Goal: Task Accomplishment & Management: Use online tool/utility

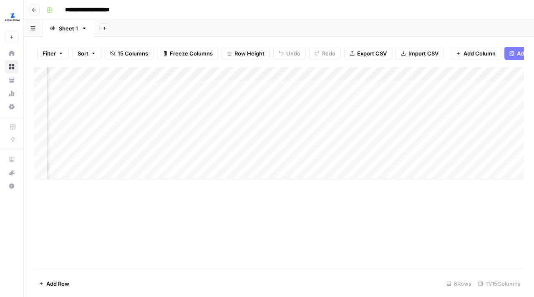
scroll to position [0, 177]
click at [183, 115] on div "Add Column" at bounding box center [279, 123] width 491 height 113
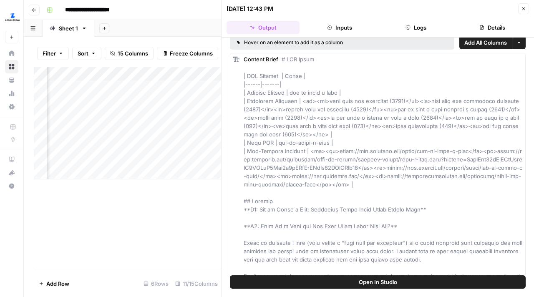
scroll to position [7, 0]
click at [521, 5] on button "Close" at bounding box center [524, 8] width 11 height 11
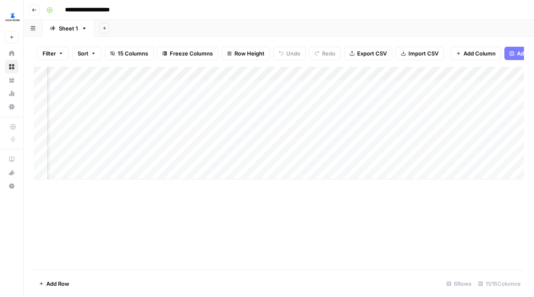
scroll to position [0, 83]
click at [242, 116] on div "Add Column" at bounding box center [279, 123] width 491 height 113
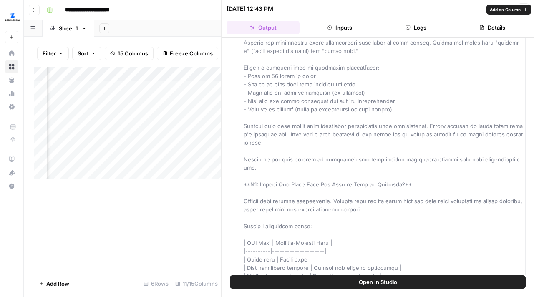
scroll to position [864, 0]
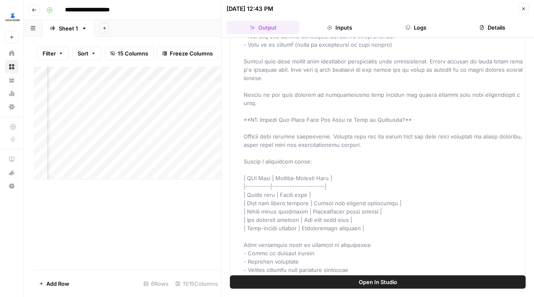
click at [300, 286] on button "Open In Studio" at bounding box center [378, 282] width 296 height 13
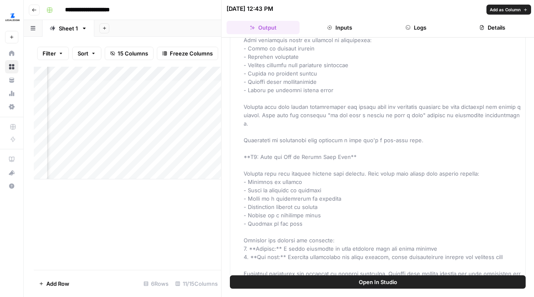
scroll to position [1140, 0]
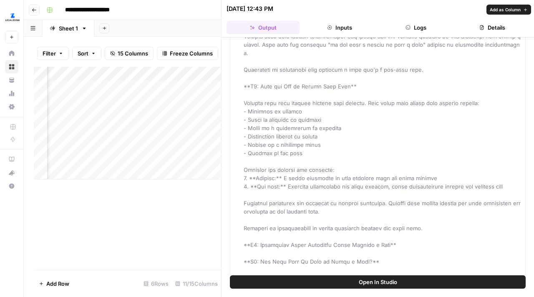
click at [347, 23] on button "Inputs" at bounding box center [339, 27] width 73 height 13
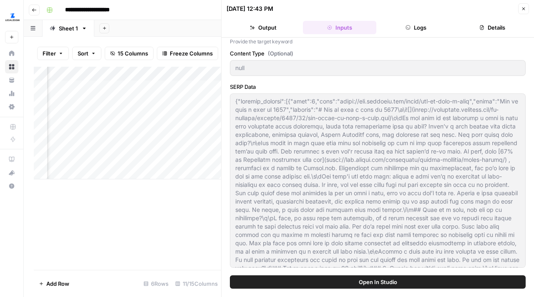
scroll to position [64, 0]
click at [438, 26] on button "Logs" at bounding box center [416, 27] width 73 height 13
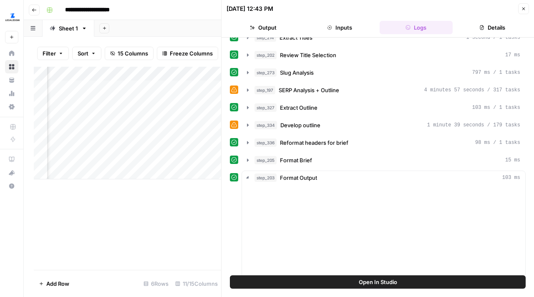
scroll to position [0, 0]
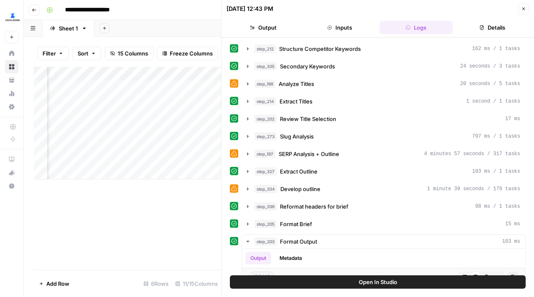
click at [506, 27] on button "Details" at bounding box center [492, 27] width 73 height 13
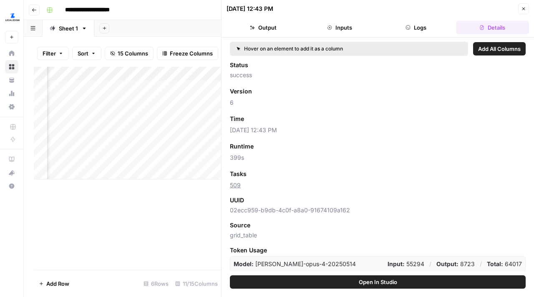
click at [527, 7] on button "Close" at bounding box center [524, 8] width 11 height 11
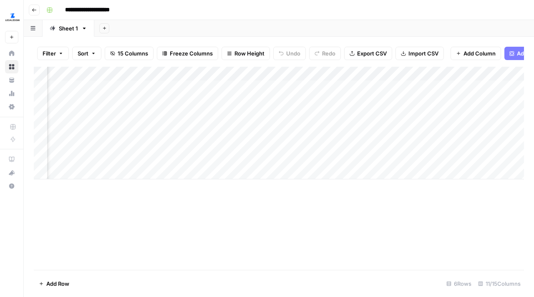
scroll to position [0, 351]
click at [287, 115] on div "Add Column" at bounding box center [279, 123] width 491 height 113
click at [278, 114] on div "Add Column" at bounding box center [279, 123] width 491 height 113
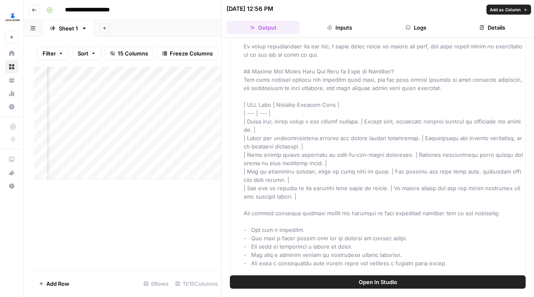
scroll to position [1484, 0]
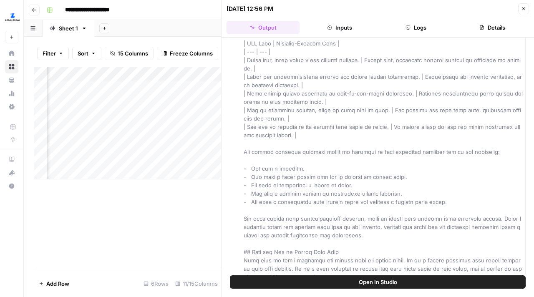
click at [522, 8] on icon "button" at bounding box center [524, 8] width 5 height 5
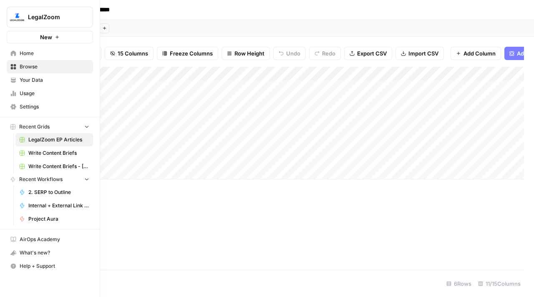
click at [24, 81] on span "Your Data" at bounding box center [55, 80] width 70 height 8
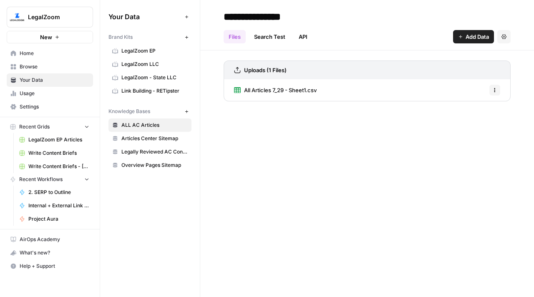
click at [145, 56] on link "LegalZoom EP" at bounding box center [150, 50] width 83 height 13
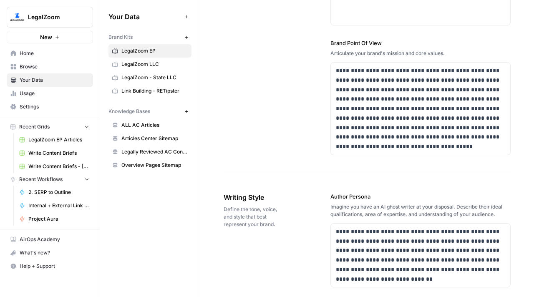
scroll to position [441, 0]
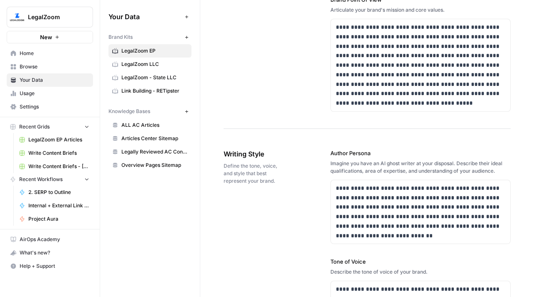
click at [170, 63] on span "LegalZoom LLC" at bounding box center [155, 65] width 66 height 8
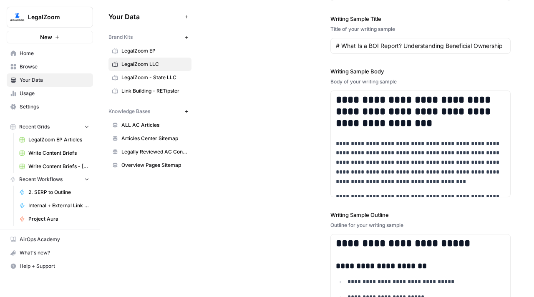
scroll to position [1198, 0]
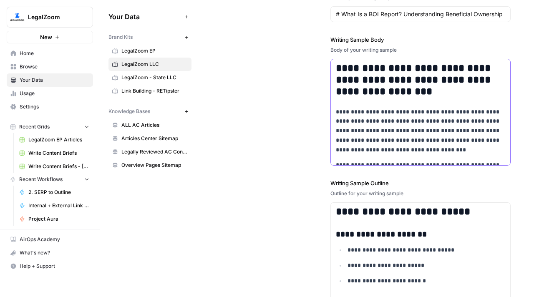
click at [382, 127] on p "**********" at bounding box center [421, 131] width 170 height 48
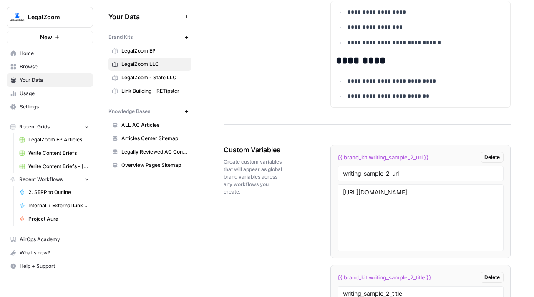
scroll to position [1413, 0]
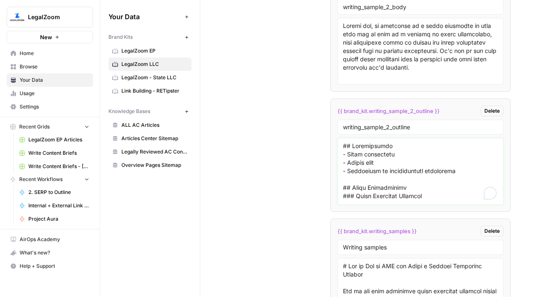
click at [407, 167] on textarea "To enrich screen reader interactions, please activate Accessibility in Grammarl…" at bounding box center [420, 171] width 155 height 59
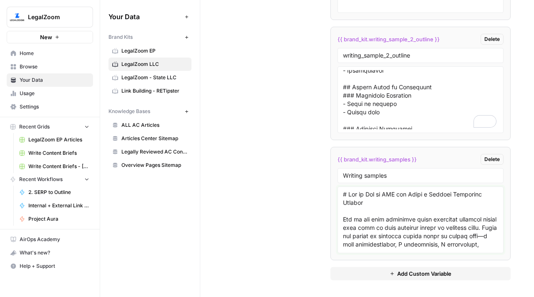
click at [400, 230] on textarea at bounding box center [420, 219] width 155 height 59
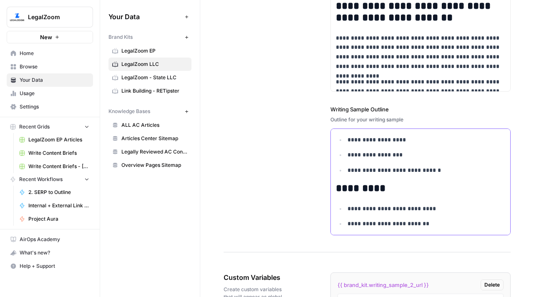
click at [378, 160] on ul "**********" at bounding box center [421, 155] width 170 height 40
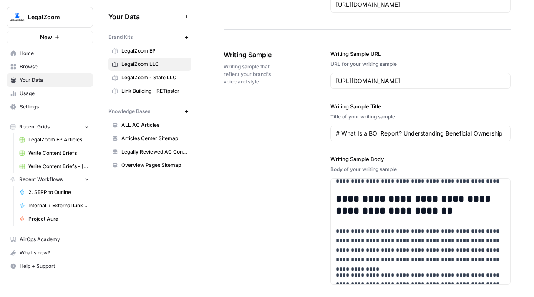
click at [85, 127] on icon "button" at bounding box center [87, 127] width 6 height 6
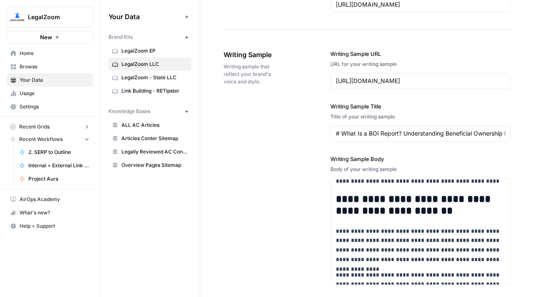
click at [79, 138] on button "Recent Workflows" at bounding box center [50, 139] width 86 height 13
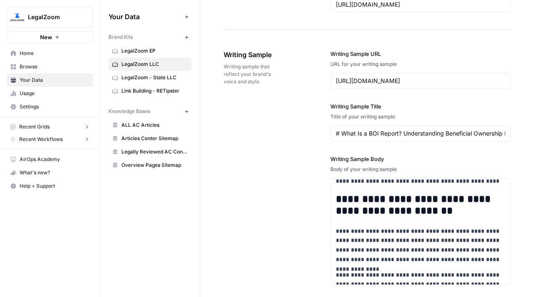
click at [142, 54] on span "LegalZoom EP" at bounding box center [155, 51] width 66 height 8
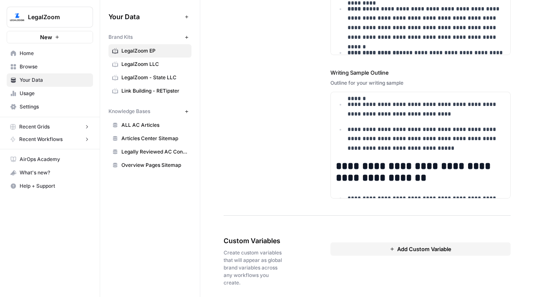
scroll to position [1328, 0]
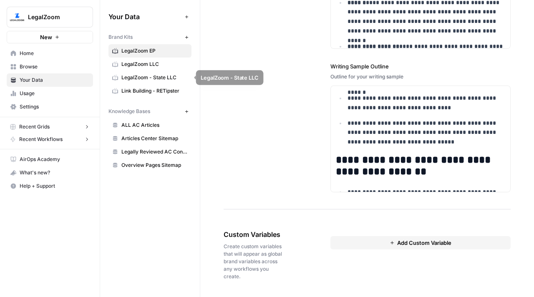
click at [161, 62] on span "LegalZoom LLC" at bounding box center [155, 65] width 66 height 8
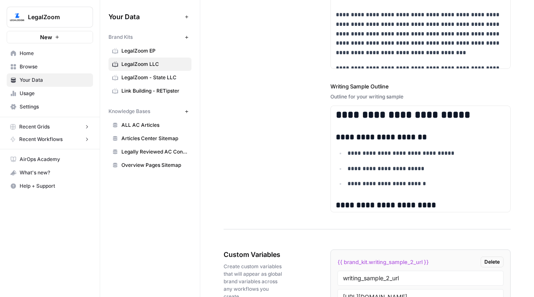
scroll to position [1160, 0]
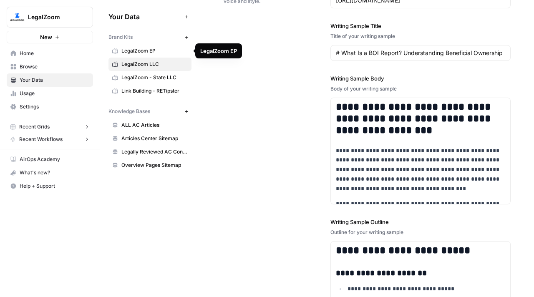
click at [163, 51] on span "LegalZoom EP" at bounding box center [155, 51] width 66 height 8
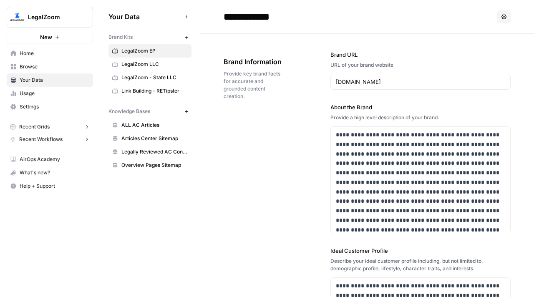
click at [507, 17] on icon "button" at bounding box center [504, 16] width 5 height 5
click at [388, 17] on h2 "**********" at bounding box center [359, 16] width 271 height 13
click at [165, 90] on span "Link Building - RETipster" at bounding box center [155, 91] width 66 height 8
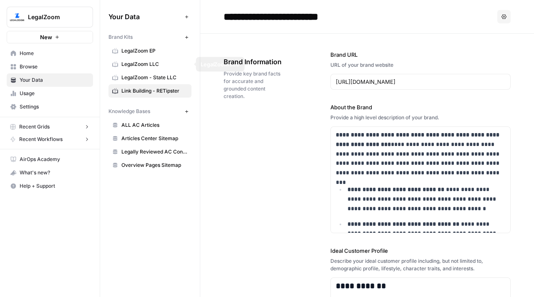
click at [157, 61] on span "LegalZoom LLC" at bounding box center [155, 65] width 66 height 8
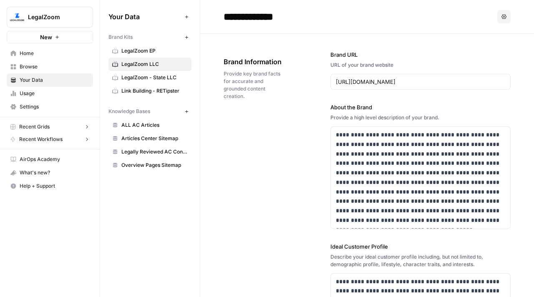
click at [40, 58] on link "Home" at bounding box center [50, 53] width 86 height 13
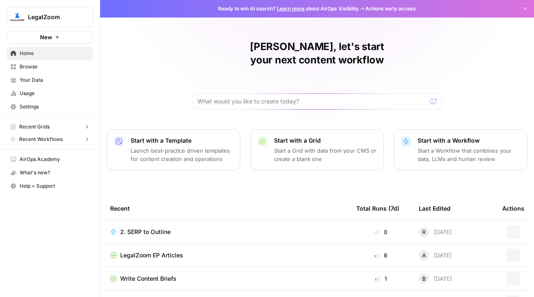
click at [40, 66] on span "Browse" at bounding box center [55, 67] width 70 height 8
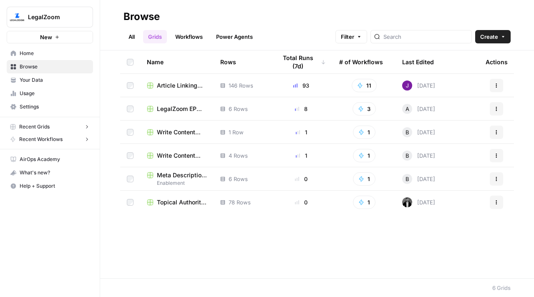
click at [171, 108] on span "LegalZoom EP Articles" at bounding box center [182, 109] width 50 height 8
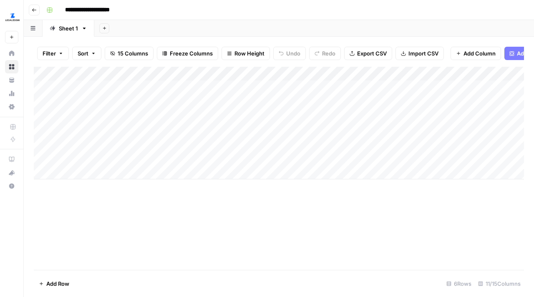
click at [172, 101] on div "Add Column" at bounding box center [279, 123] width 491 height 113
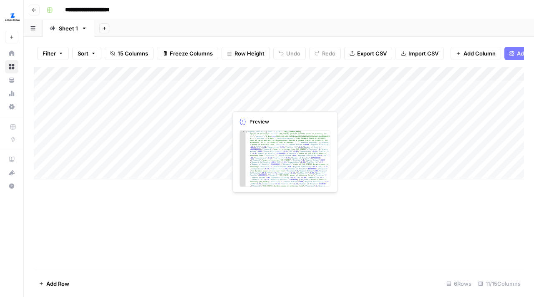
click at [264, 102] on div "Add Column" at bounding box center [279, 123] width 491 height 113
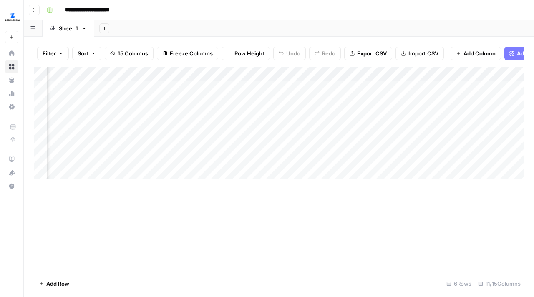
scroll to position [0, 18]
click at [170, 101] on div "Add Column" at bounding box center [279, 123] width 491 height 113
click at [190, 101] on div "Add Column" at bounding box center [279, 123] width 491 height 113
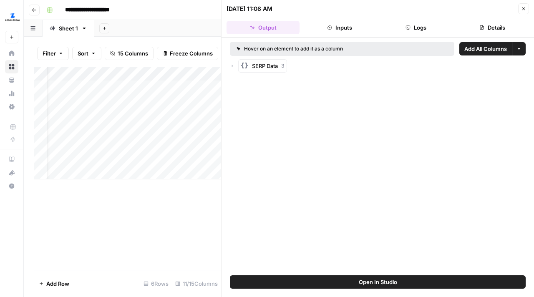
click at [354, 33] on button "Inputs" at bounding box center [339, 27] width 73 height 13
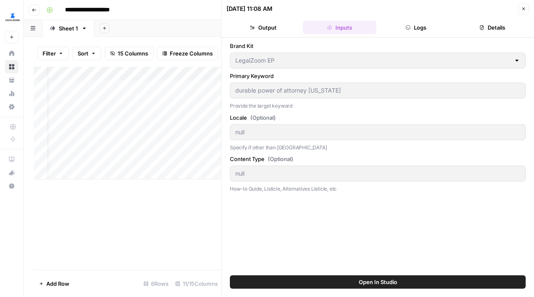
click at [388, 51] on div "Brand Kit LegalZoom EP" at bounding box center [378, 55] width 296 height 27
click at [526, 9] on span "Close" at bounding box center [526, 9] width 0 height 0
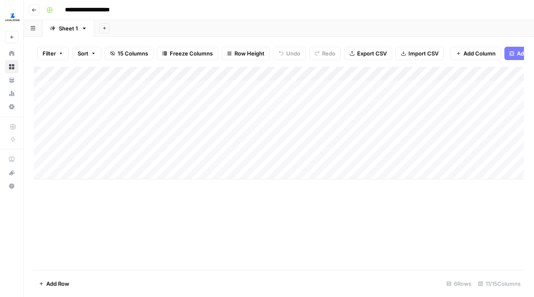
click at [164, 144] on div "Add Column" at bounding box center [279, 123] width 491 height 113
click at [522, 263] on icon "close" at bounding box center [523, 264] width 6 height 7
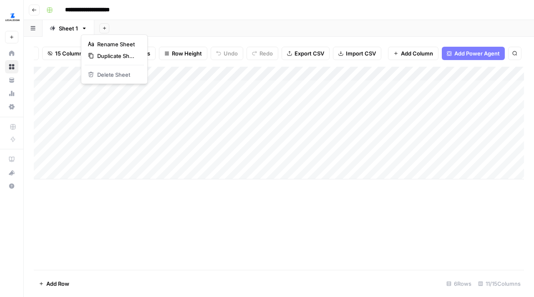
click at [83, 29] on icon "button" at bounding box center [84, 28] width 6 height 6
click at [104, 41] on span "Rename Sheet" at bounding box center [117, 44] width 40 height 8
click at [71, 31] on input "*******" at bounding box center [69, 28] width 20 height 11
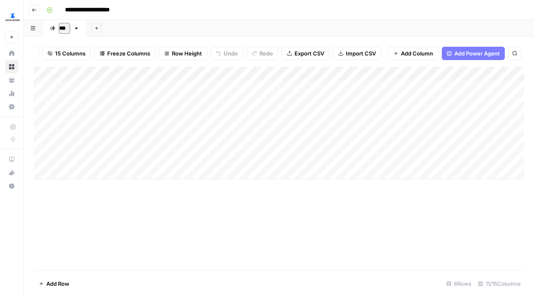
type input "****"
click at [147, 20] on div "Add Sheet" at bounding box center [312, 28] width 444 height 17
click at [31, 31] on button "button" at bounding box center [33, 28] width 19 height 16
click at [201, 34] on div "Add Sheet" at bounding box center [311, 28] width 445 height 17
click at [475, 50] on span "Add Power Agent" at bounding box center [478, 53] width 46 height 8
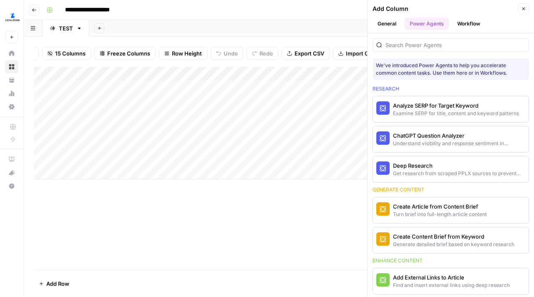
click at [471, 23] on button "Workflow" at bounding box center [469, 24] width 33 height 13
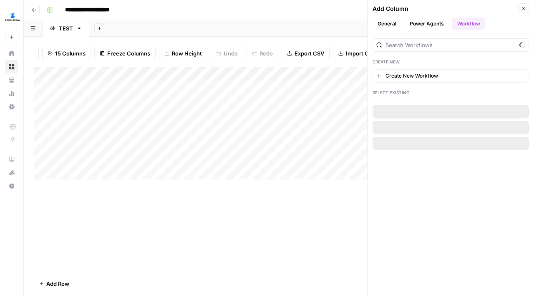
click at [525, 8] on icon "button" at bounding box center [524, 8] width 5 height 5
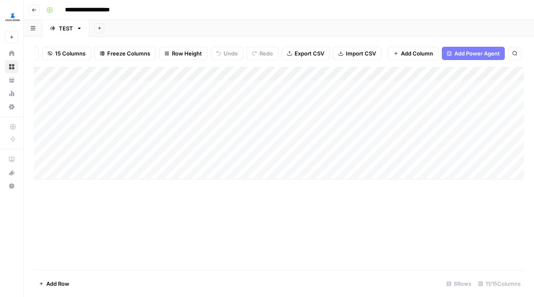
click at [198, 202] on div "Add Column" at bounding box center [279, 168] width 491 height 203
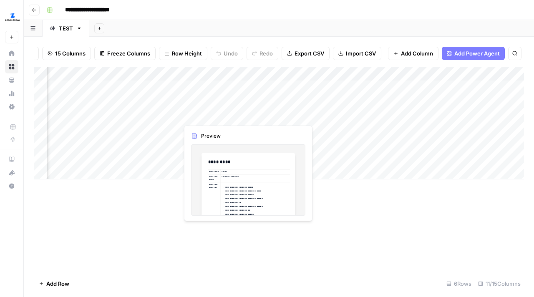
click at [224, 114] on div "Add Column" at bounding box center [279, 123] width 491 height 113
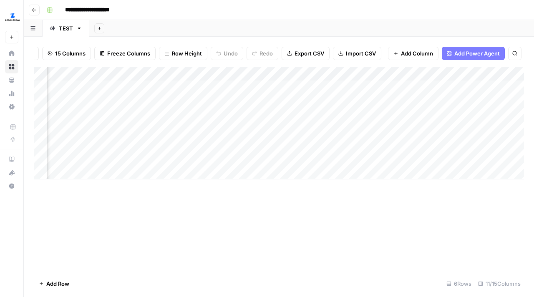
click at [230, 116] on div "Add Column" at bounding box center [279, 123] width 491 height 113
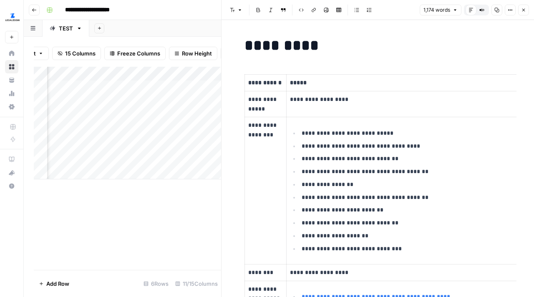
click at [526, 9] on icon "button" at bounding box center [524, 10] width 5 height 5
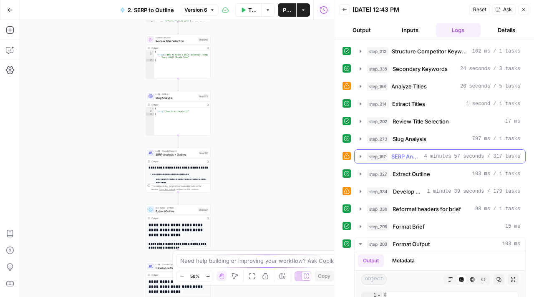
click at [359, 157] on icon "button" at bounding box center [360, 156] width 7 height 7
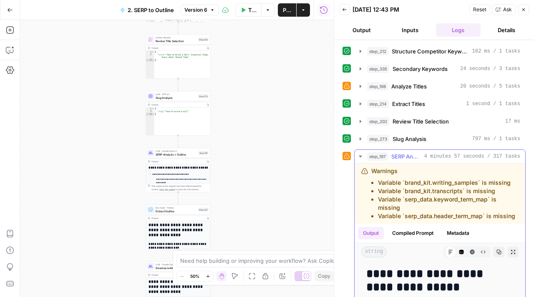
click at [363, 155] on icon "button" at bounding box center [360, 156] width 7 height 7
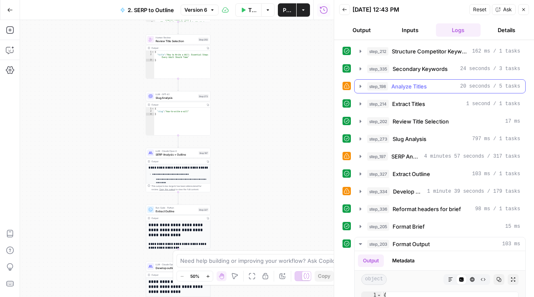
click at [358, 91] on button "step_198 Analyze Titles 20 seconds / 5 tasks" at bounding box center [440, 86] width 171 height 13
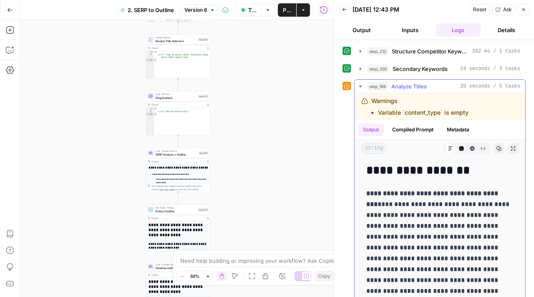
click at [358, 91] on button "step_198 Analyze Titles 20 seconds / 5 tasks" at bounding box center [440, 86] width 171 height 13
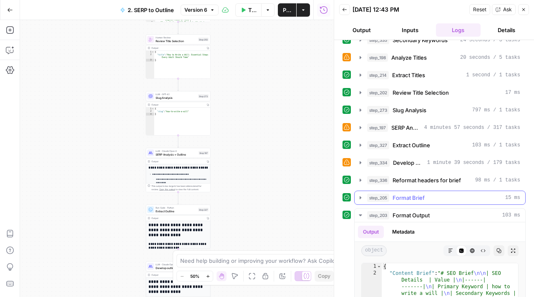
scroll to position [33, 0]
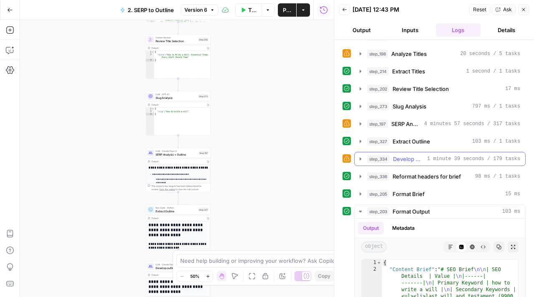
click at [362, 160] on icon "button" at bounding box center [360, 159] width 7 height 7
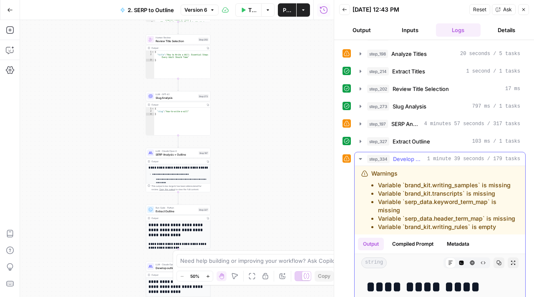
click at [362, 160] on icon "button" at bounding box center [360, 159] width 7 height 7
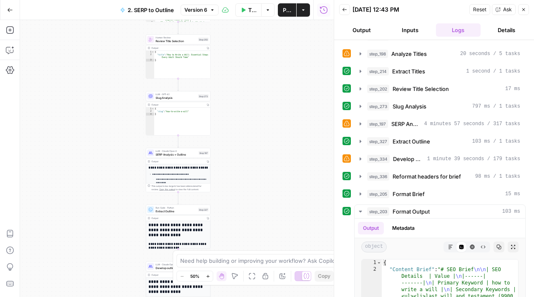
click at [520, 8] on button "Close" at bounding box center [524, 9] width 11 height 11
